Goal: Task Accomplishment & Management: Manage account settings

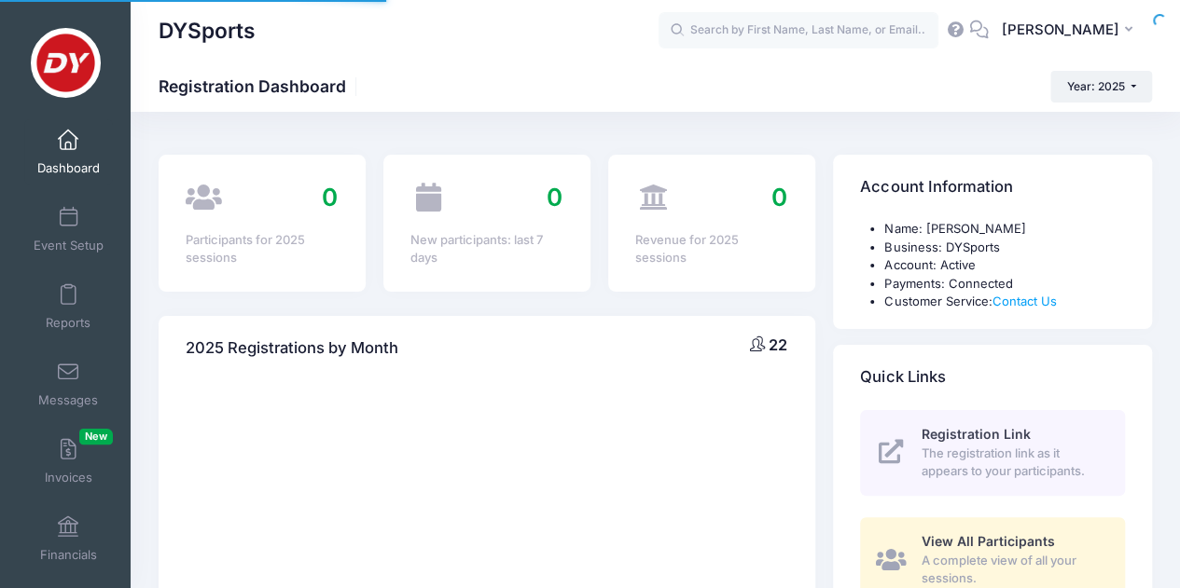
select select
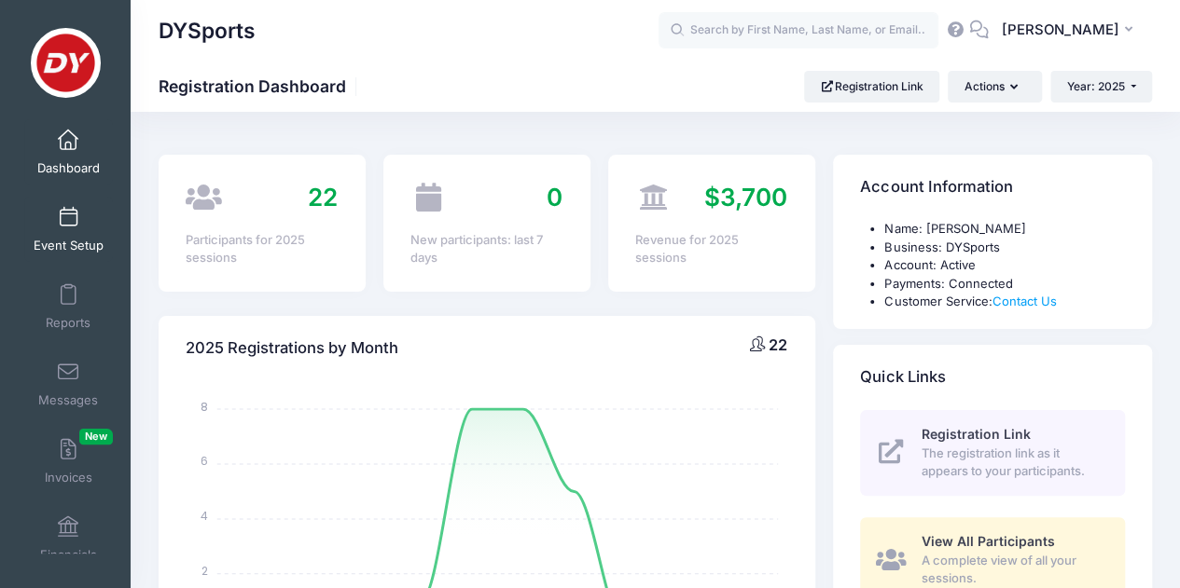
click at [62, 242] on span "Event Setup" at bounding box center [69, 246] width 70 height 16
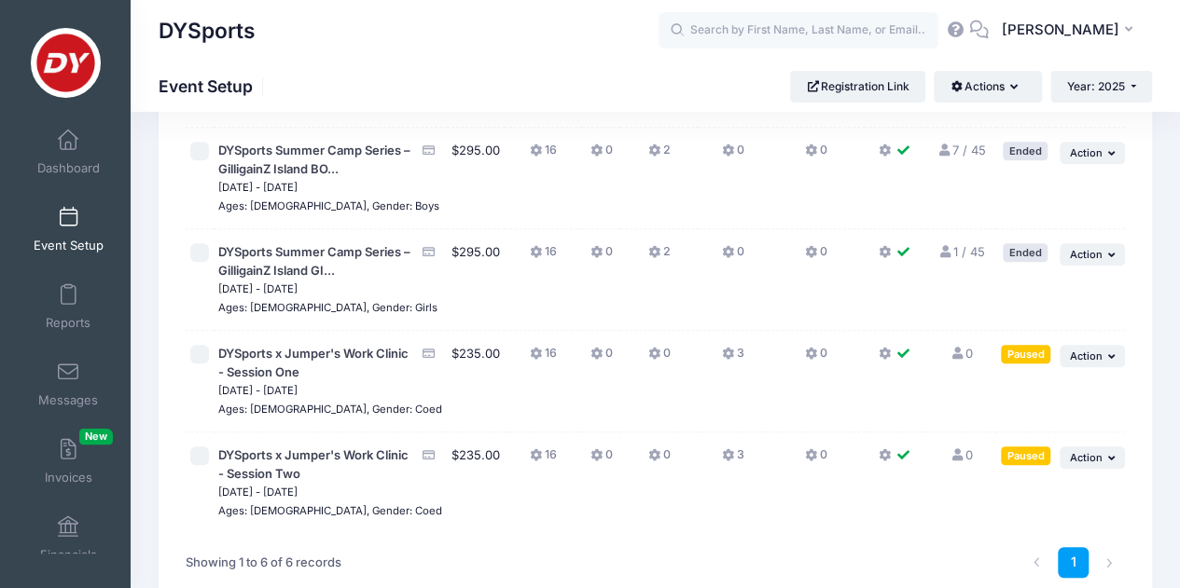
scroll to position [373, 0]
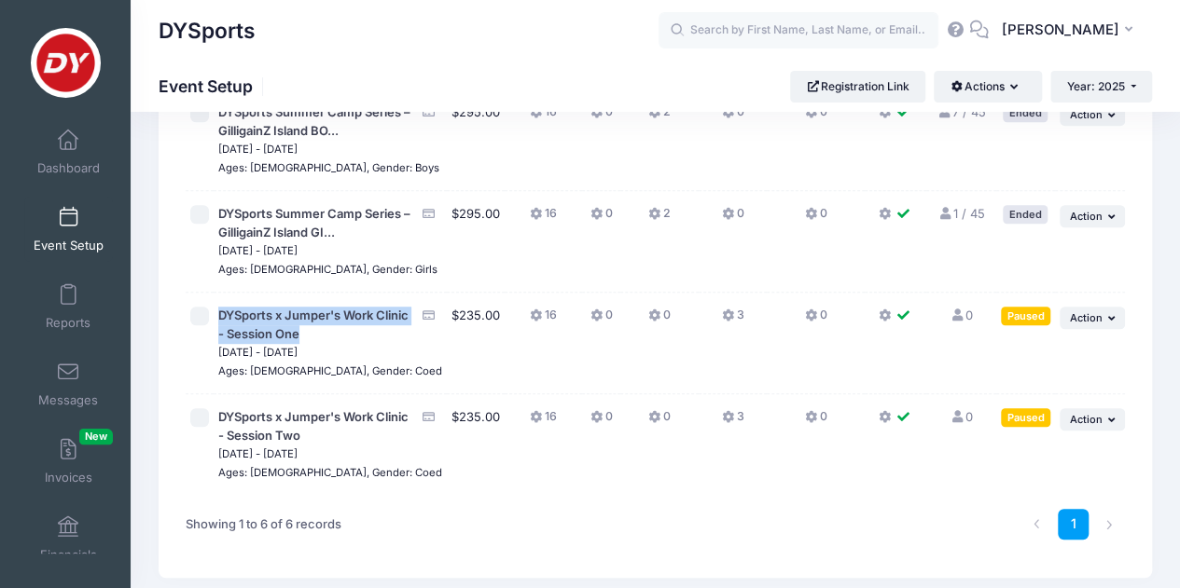
drag, startPoint x: 342, startPoint y: 409, endPoint x: 218, endPoint y: 384, distance: 126.5
click at [218, 384] on td "DYSports x Jumper's Work Clinic - Session One Nov 24, 2025 - Nov 26, 2025 Ages:…" at bounding box center [330, 344] width 233 height 102
copy span "DYSports x Jumper's Work Clinic - Session One"
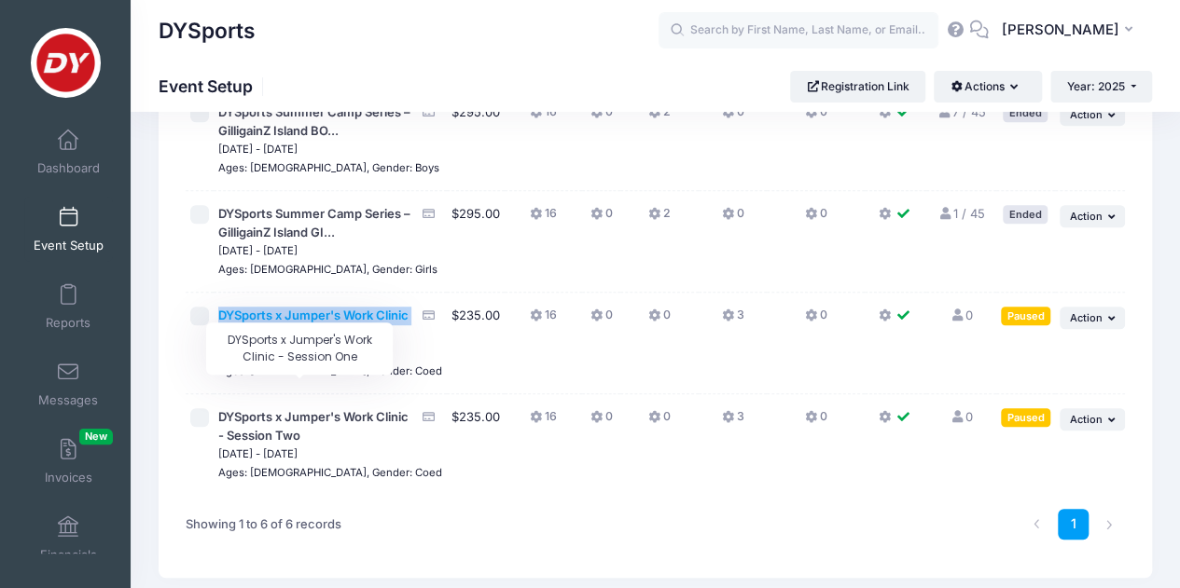
click at [302, 341] on span "DYSports x Jumper's Work Clinic - Session One" at bounding box center [313, 325] width 190 height 34
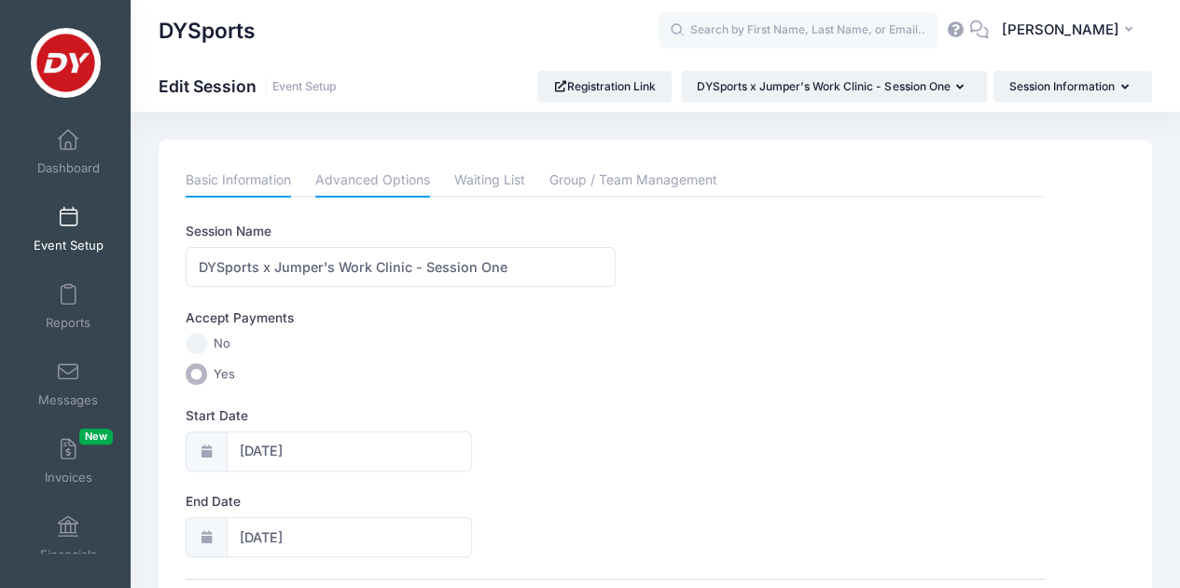
click at [402, 187] on link "Advanced Options" at bounding box center [372, 181] width 115 height 34
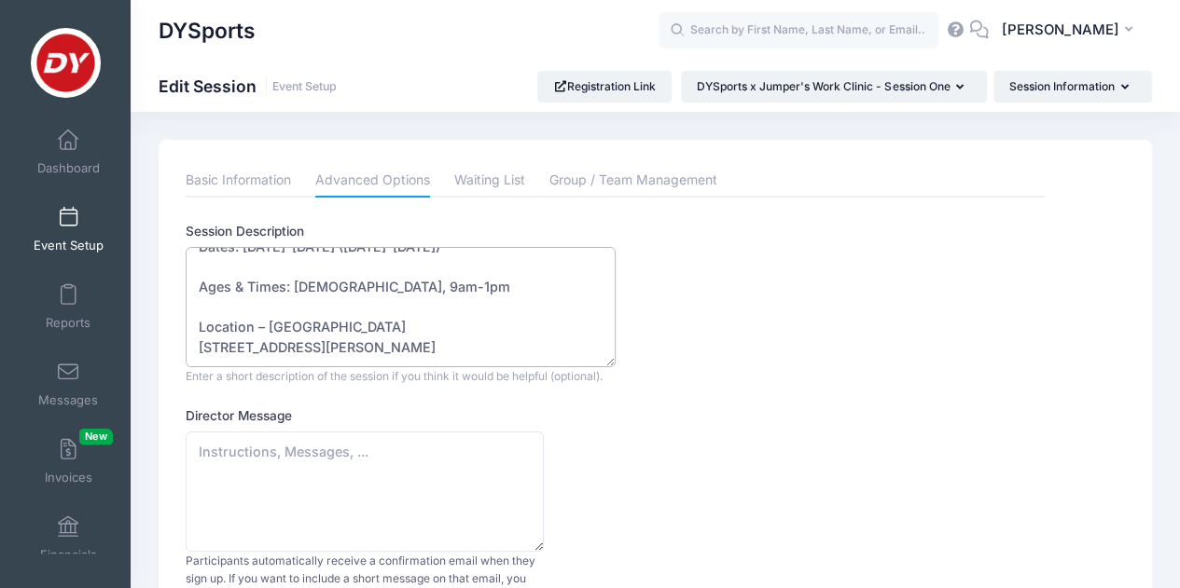
scroll to position [280, 0]
drag, startPoint x: 200, startPoint y: 268, endPoint x: 589, endPoint y: 355, distance: 399.5
click at [589, 355] on textarea "Join us for three days of high-energy basketball sessions designed to sharpen s…" at bounding box center [401, 307] width 430 height 120
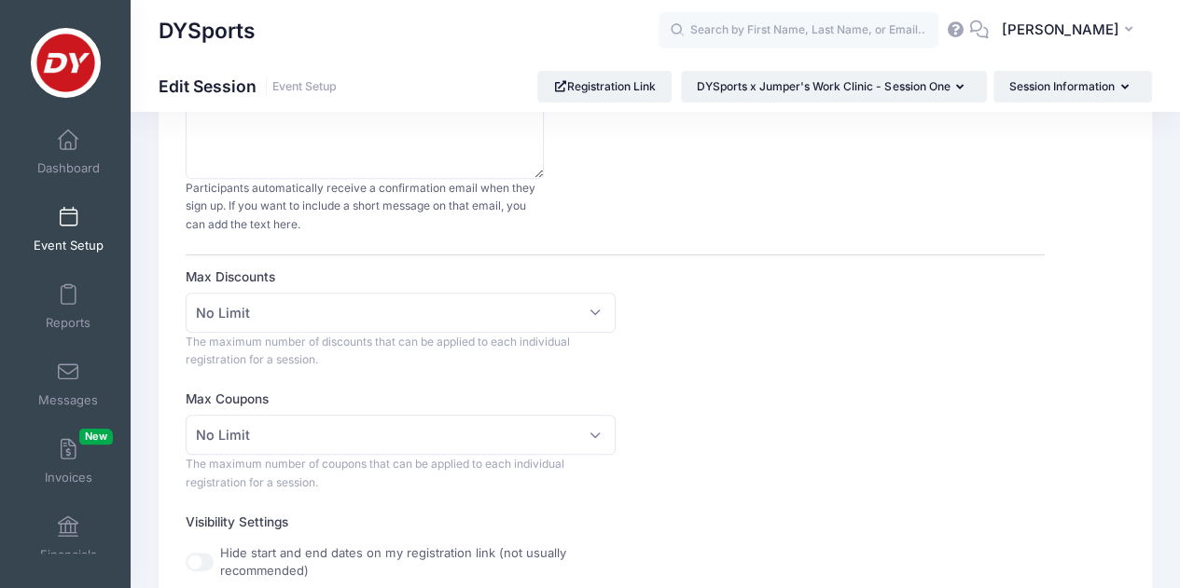
scroll to position [0, 0]
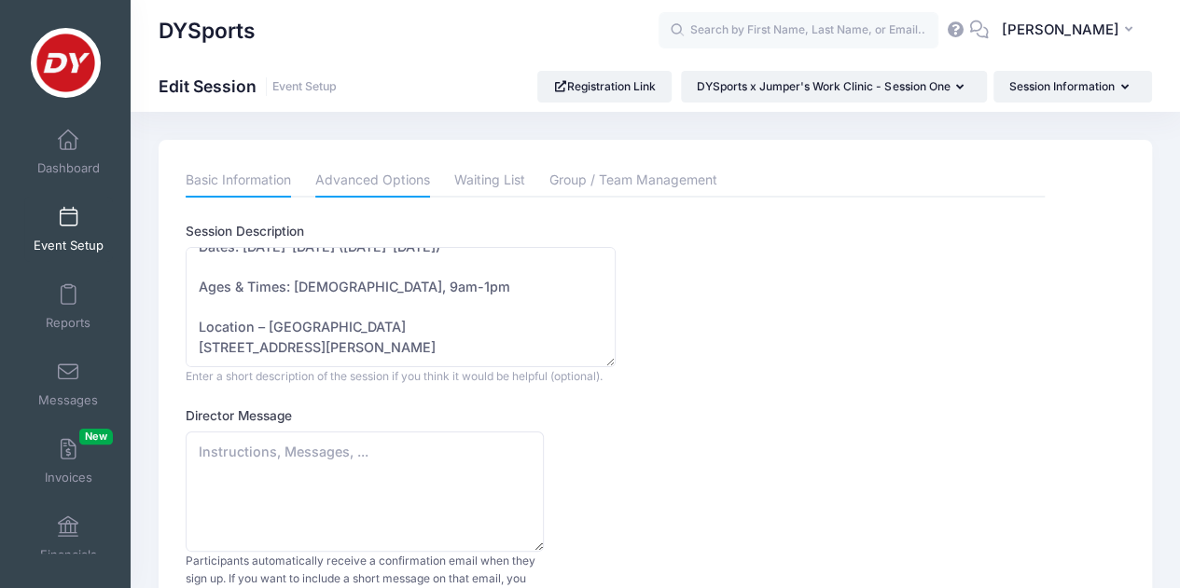
click at [251, 178] on link "Basic Information" at bounding box center [238, 181] width 105 height 34
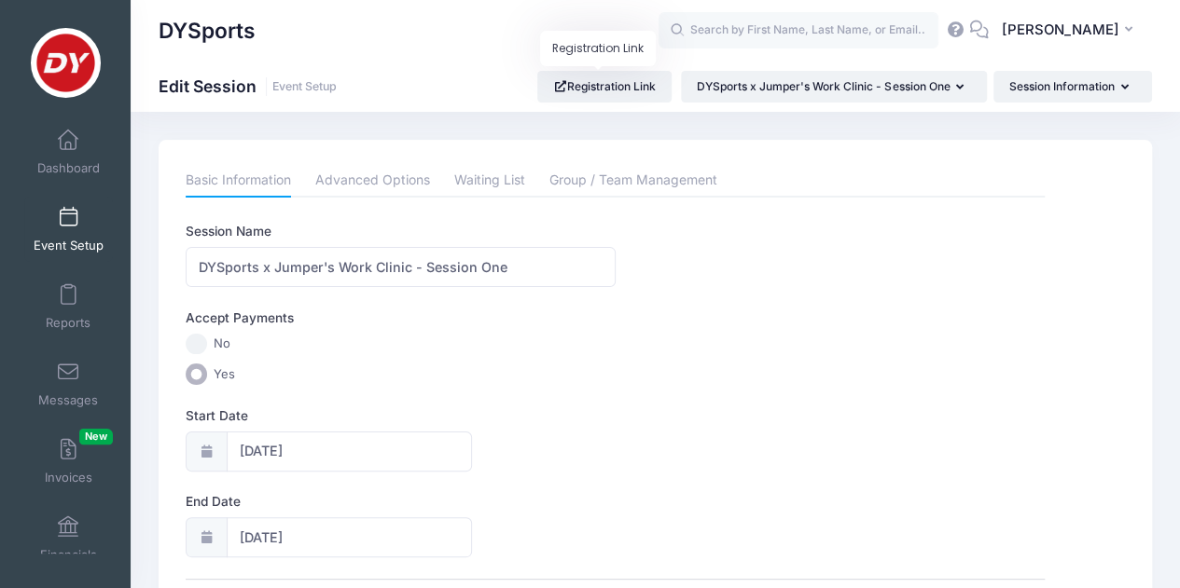
click at [70, 234] on link "Event Setup" at bounding box center [68, 229] width 89 height 65
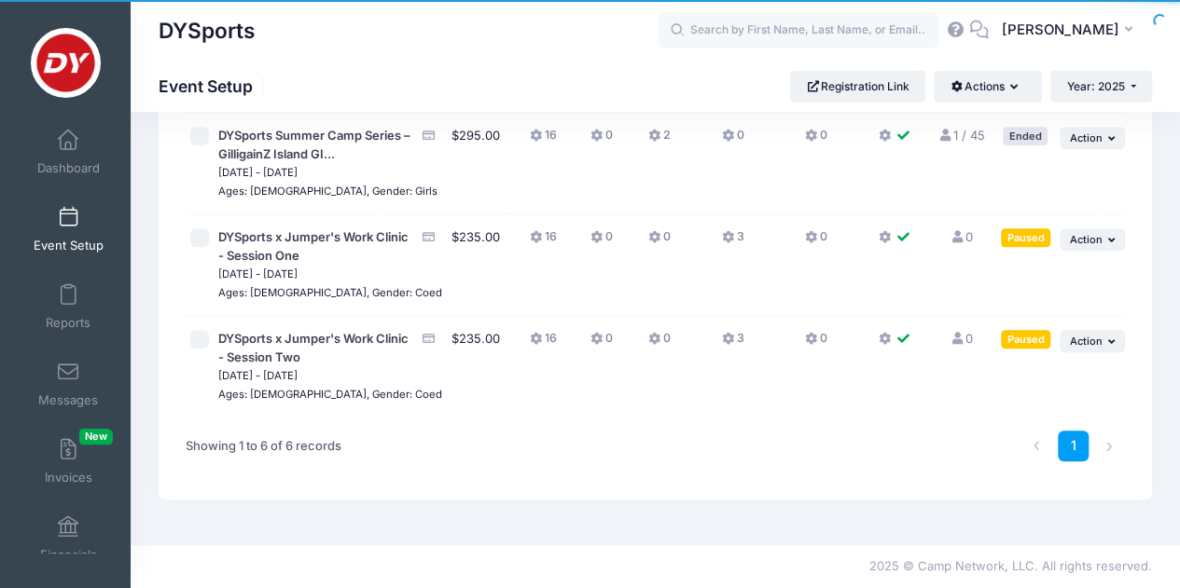
scroll to position [522, 0]
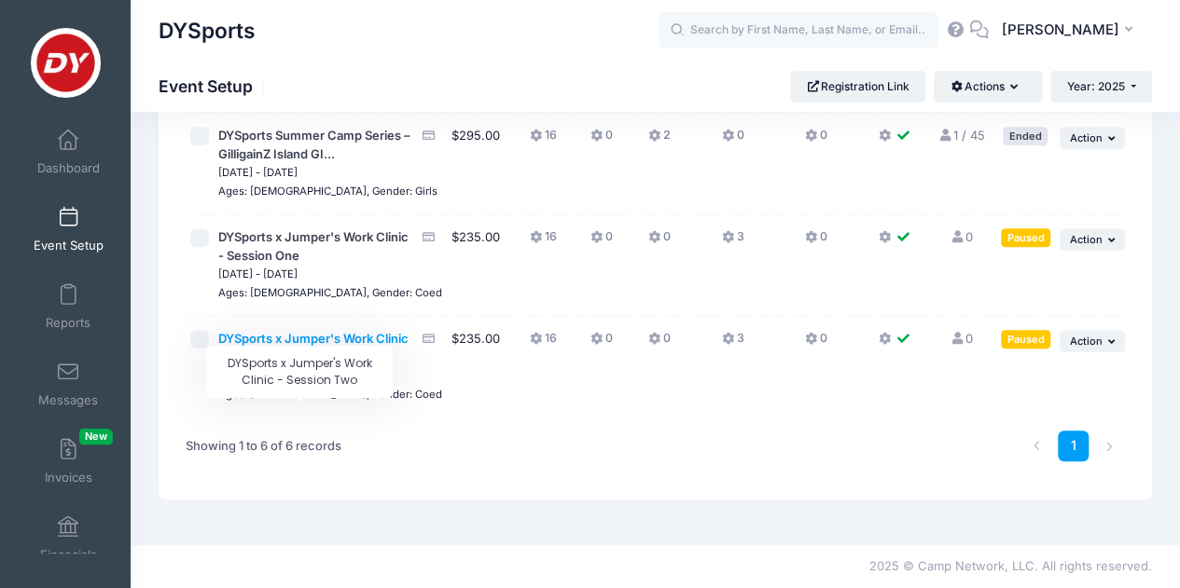
click at [317, 338] on span "DYSports x Jumper's Work Clinic - Session Two" at bounding box center [313, 348] width 190 height 34
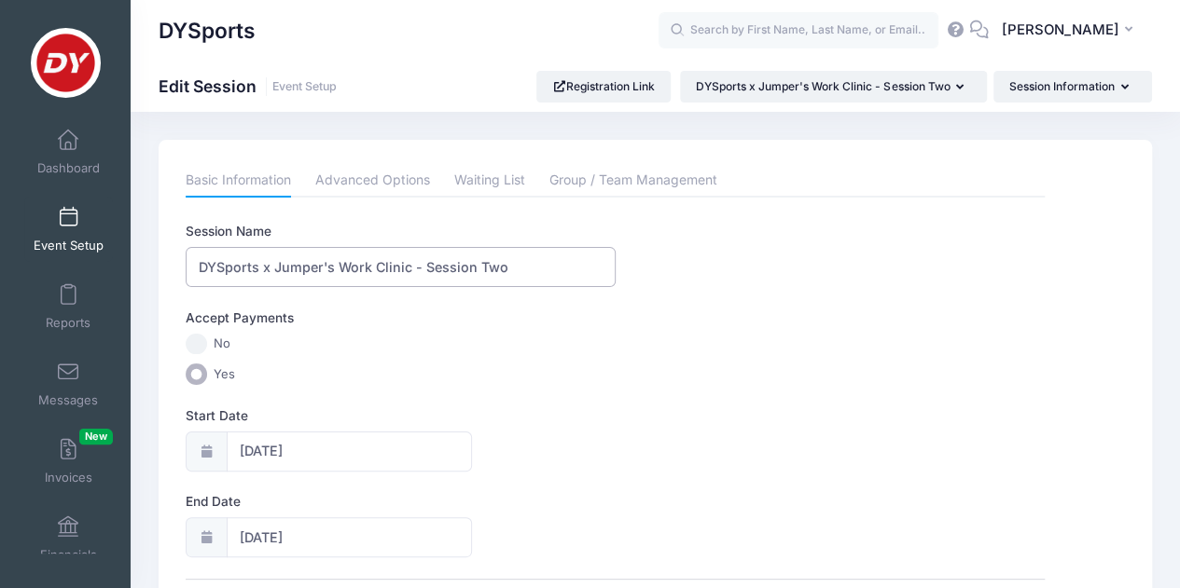
drag, startPoint x: 517, startPoint y: 264, endPoint x: 149, endPoint y: 268, distance: 367.4
click at [392, 177] on link "Advanced Options" at bounding box center [372, 181] width 115 height 34
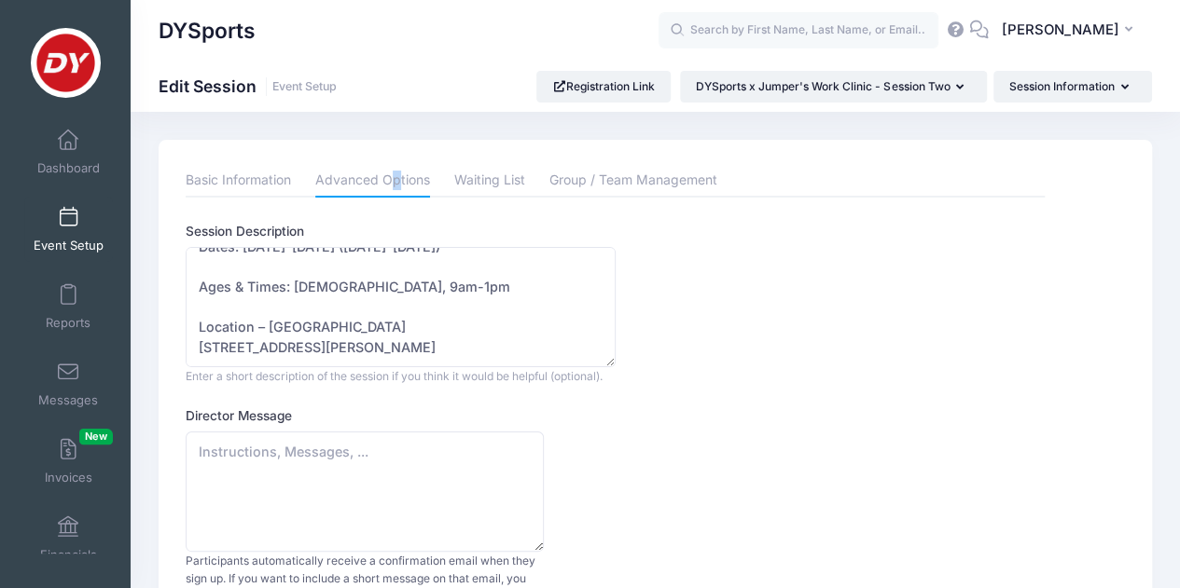
scroll to position [186, 0]
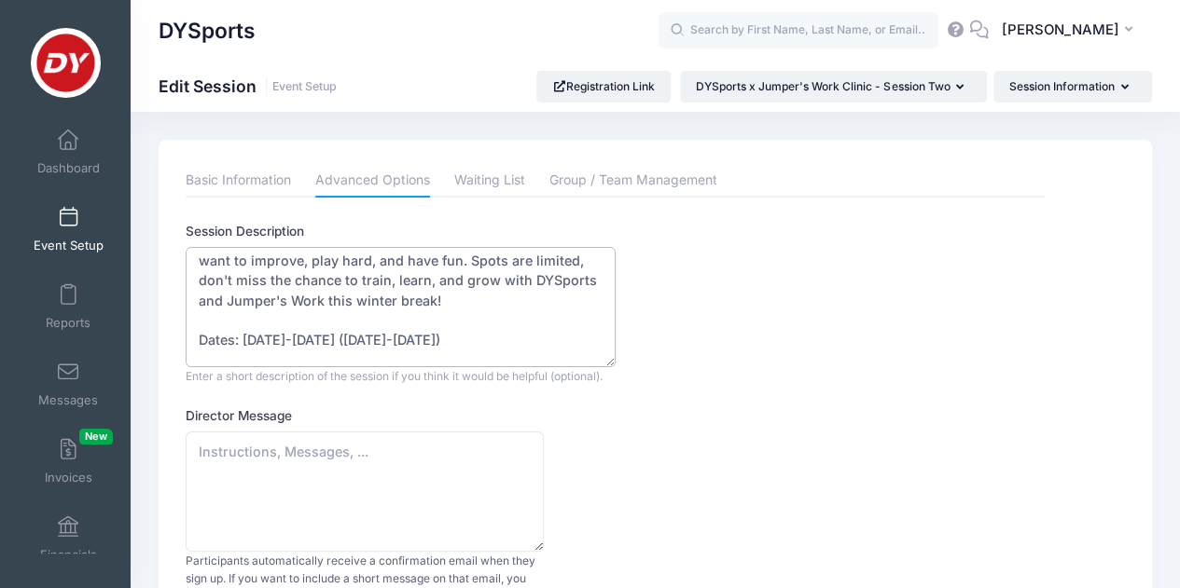
drag, startPoint x: 349, startPoint y: 341, endPoint x: 242, endPoint y: 335, distance: 106.5
click at [242, 335] on textarea "Join us for three days of high-energy basketball sessions designed to sharpen s…" at bounding box center [401, 307] width 430 height 120
click at [409, 329] on textarea "Join us for three days of high-energy basketball sessions designed to sharpen s…" at bounding box center [401, 307] width 430 height 120
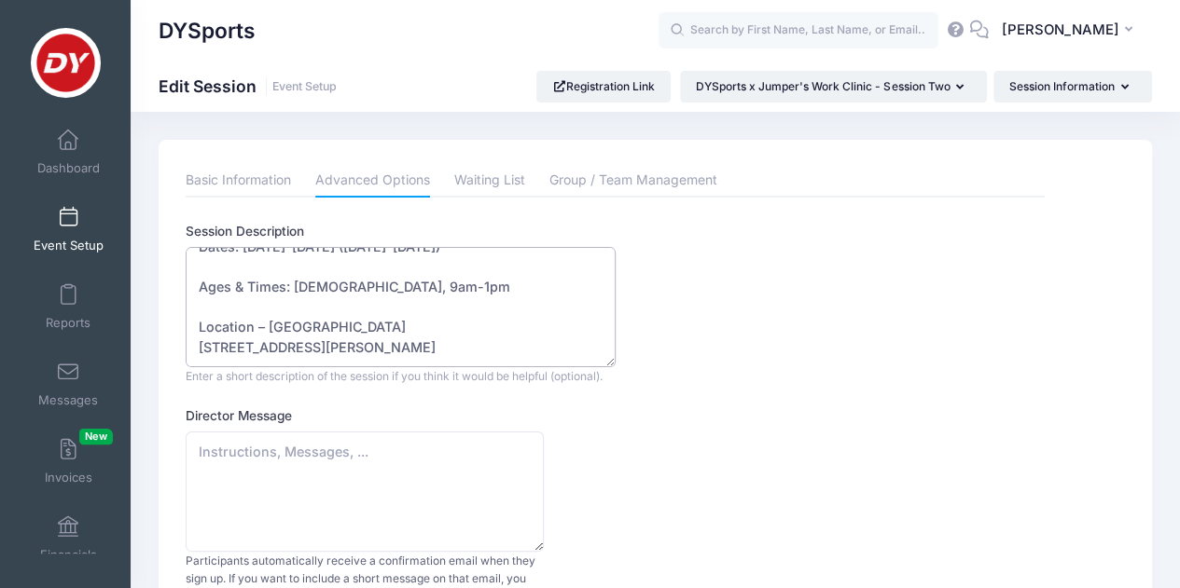
drag, startPoint x: 405, startPoint y: 345, endPoint x: 313, endPoint y: 345, distance: 91.4
click at [313, 345] on textarea "Join us for three days of high-energy basketball sessions designed to sharpen s…" at bounding box center [401, 307] width 430 height 120
click at [442, 283] on textarea "Join us for three days of high-energy basketball sessions designed to sharpen s…" at bounding box center [401, 307] width 430 height 120
click at [287, 184] on link "Basic Information" at bounding box center [238, 181] width 105 height 34
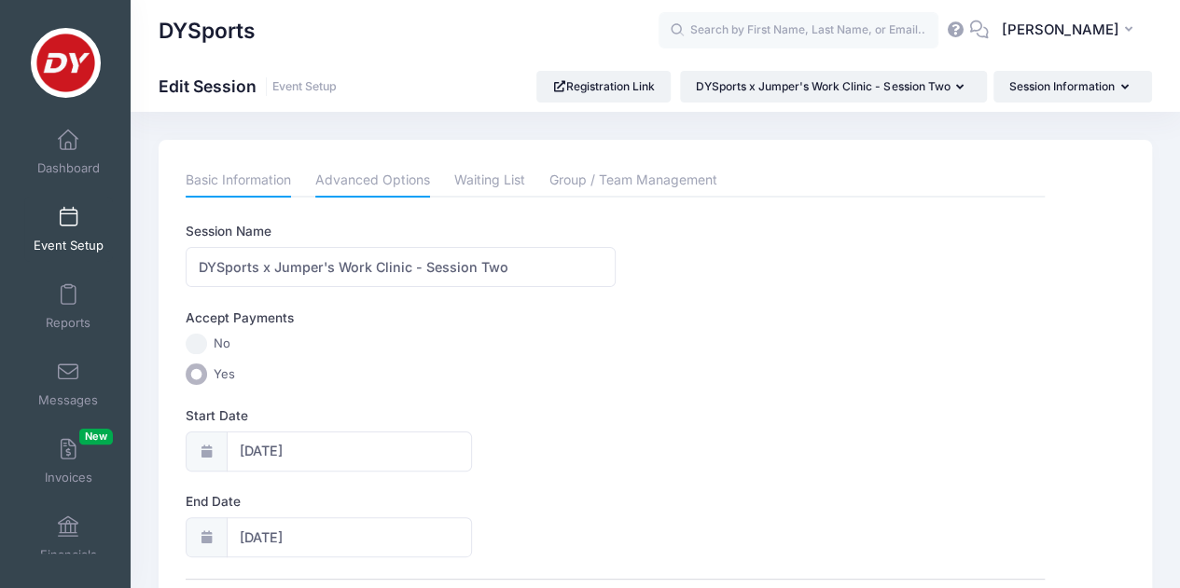
click at [417, 186] on link "Advanced Options" at bounding box center [372, 181] width 115 height 34
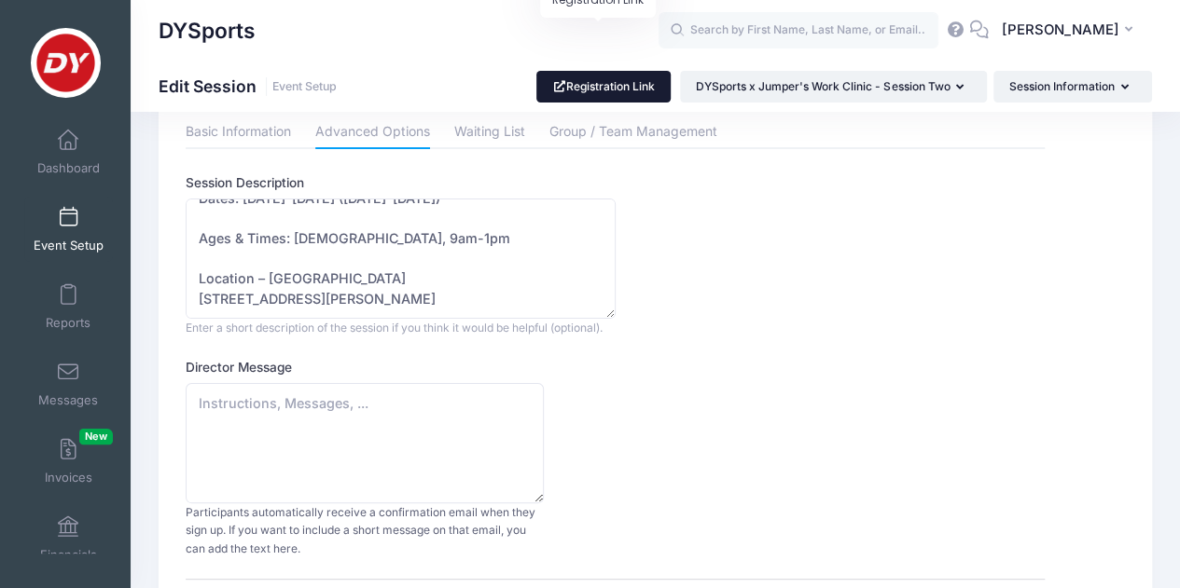
scroll to position [0, 0]
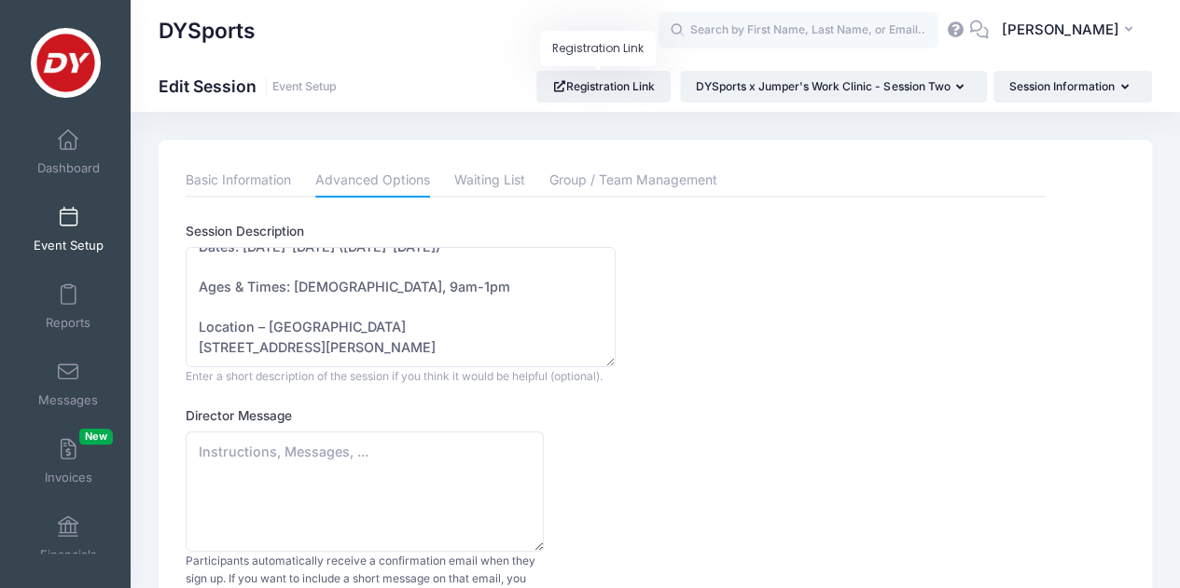
click at [192, 168] on link "Basic Information" at bounding box center [238, 181] width 105 height 34
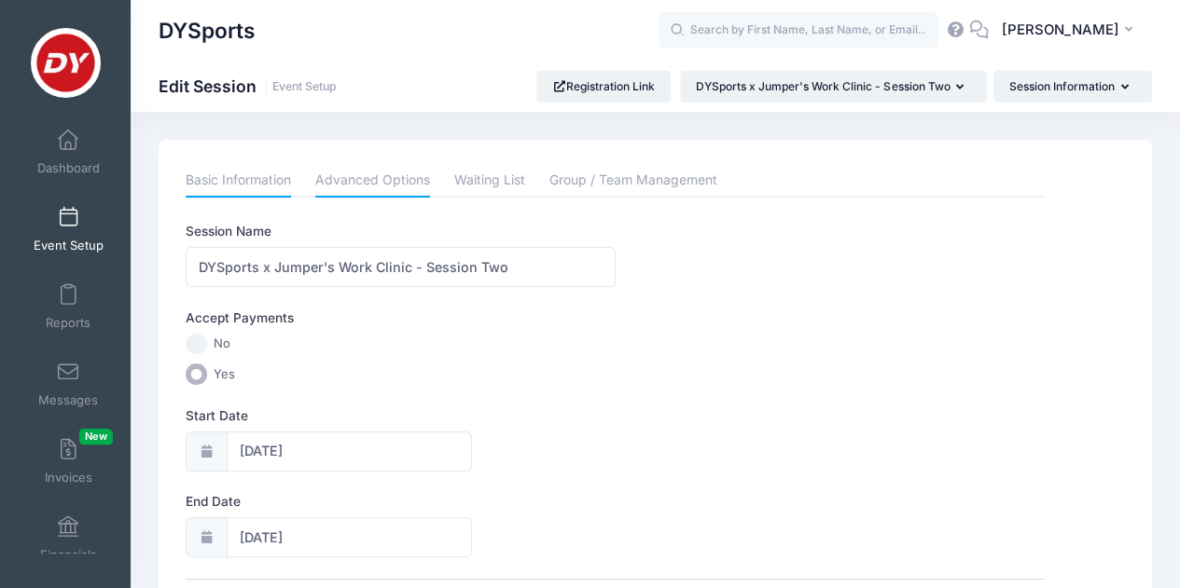
click at [380, 184] on link "Advanced Options" at bounding box center [372, 181] width 115 height 34
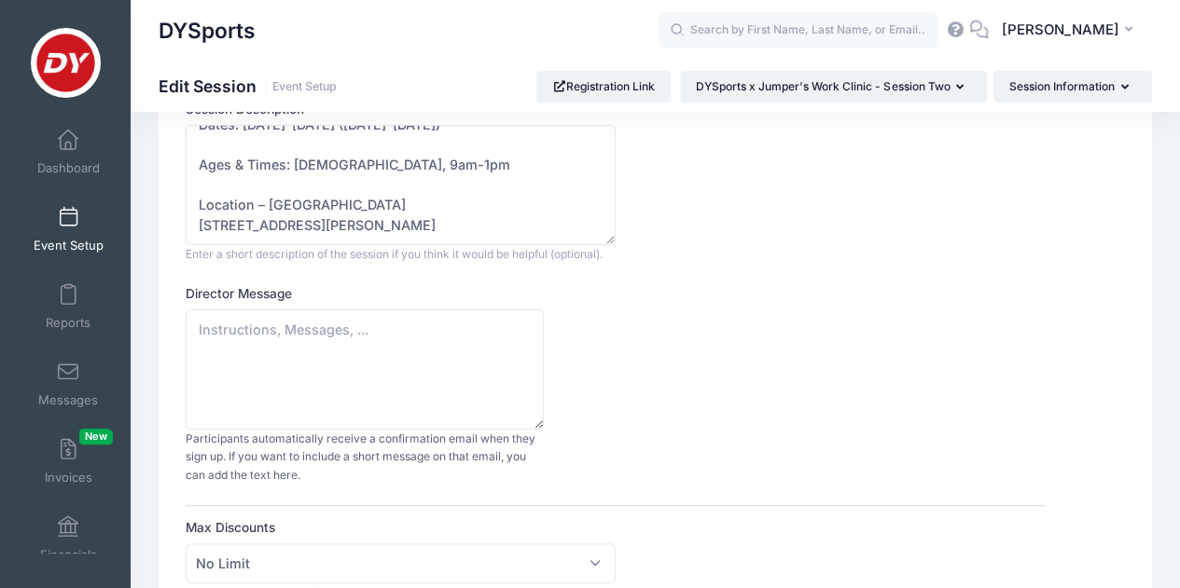
scroll to position [93, 0]
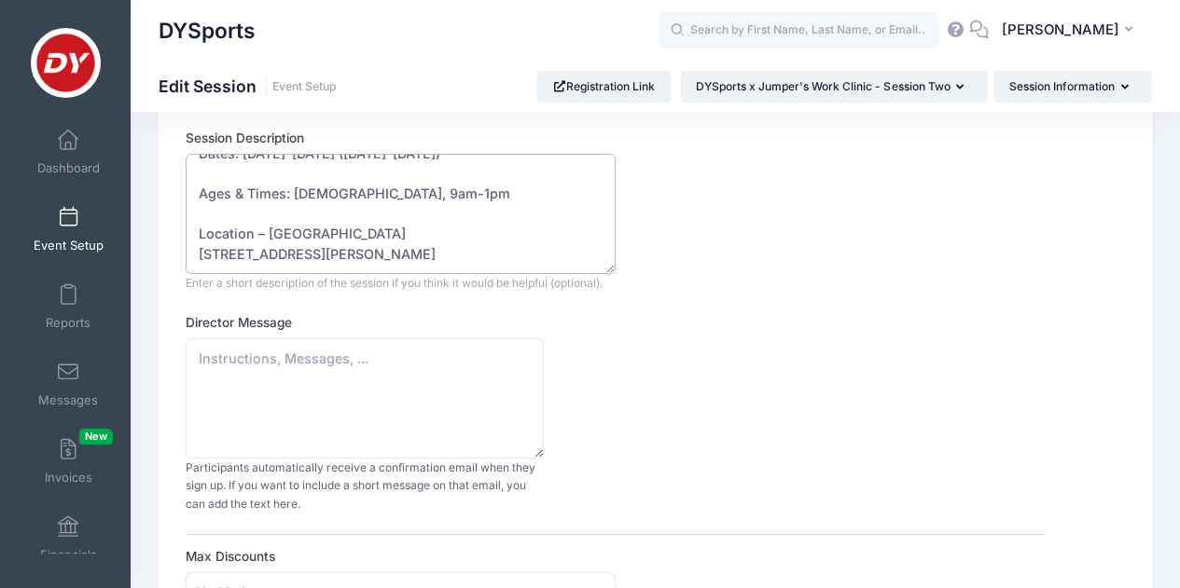
click at [462, 254] on textarea "Join us for three days of high-energy basketball sessions designed to sharpen s…" at bounding box center [401, 214] width 430 height 120
drag, startPoint x: 462, startPoint y: 254, endPoint x: 287, endPoint y: 228, distance: 177.1
click at [287, 228] on textarea "Join us for three days of high-energy basketball sessions designed to sharpen s…" at bounding box center [401, 214] width 430 height 120
